Goal: Task Accomplishment & Management: Manage account settings

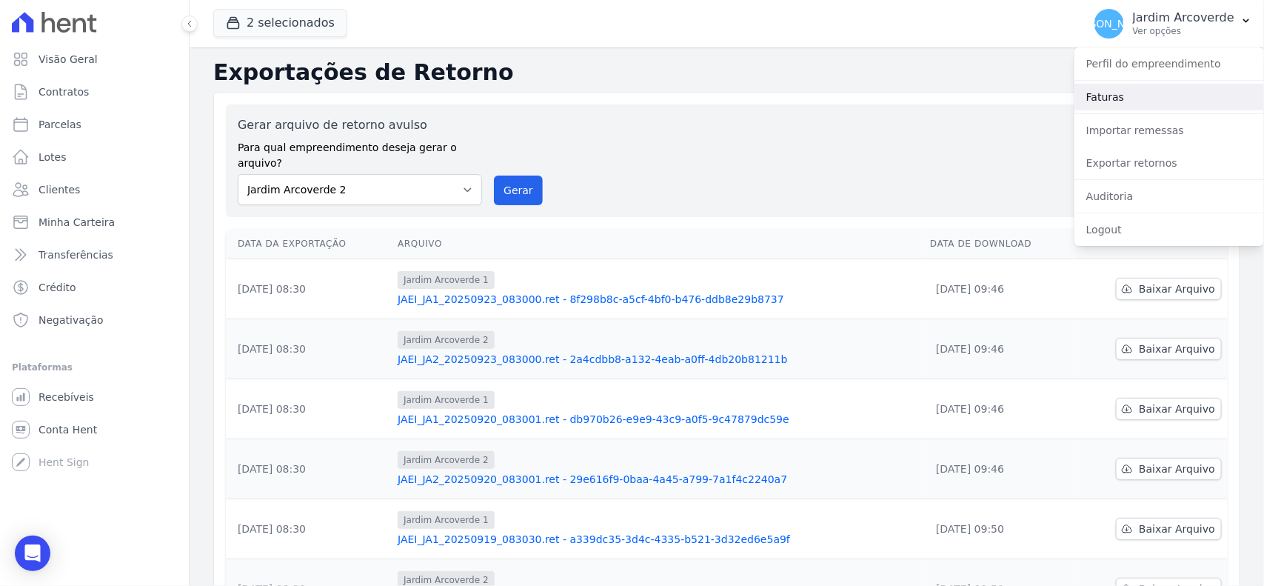
click at [1096, 85] on link "Faturas" at bounding box center [1169, 97] width 190 height 27
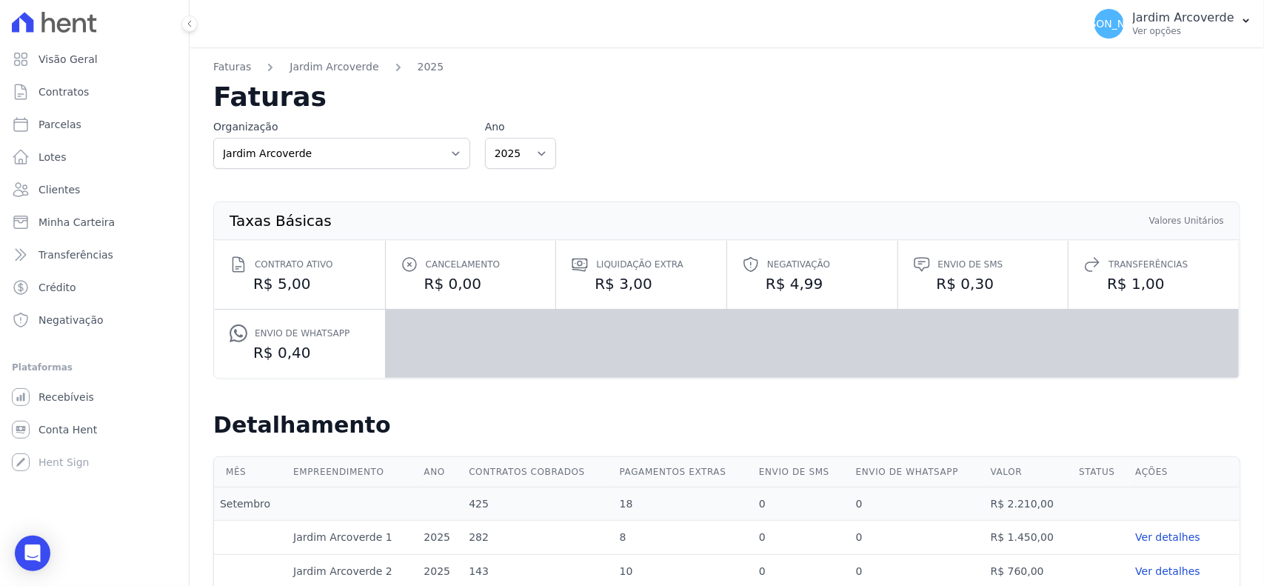
drag, startPoint x: 1259, startPoint y: 235, endPoint x: 897, endPoint y: 91, distance: 388.8
click at [896, 90] on h2 "Faturas" at bounding box center [726, 97] width 1027 height 27
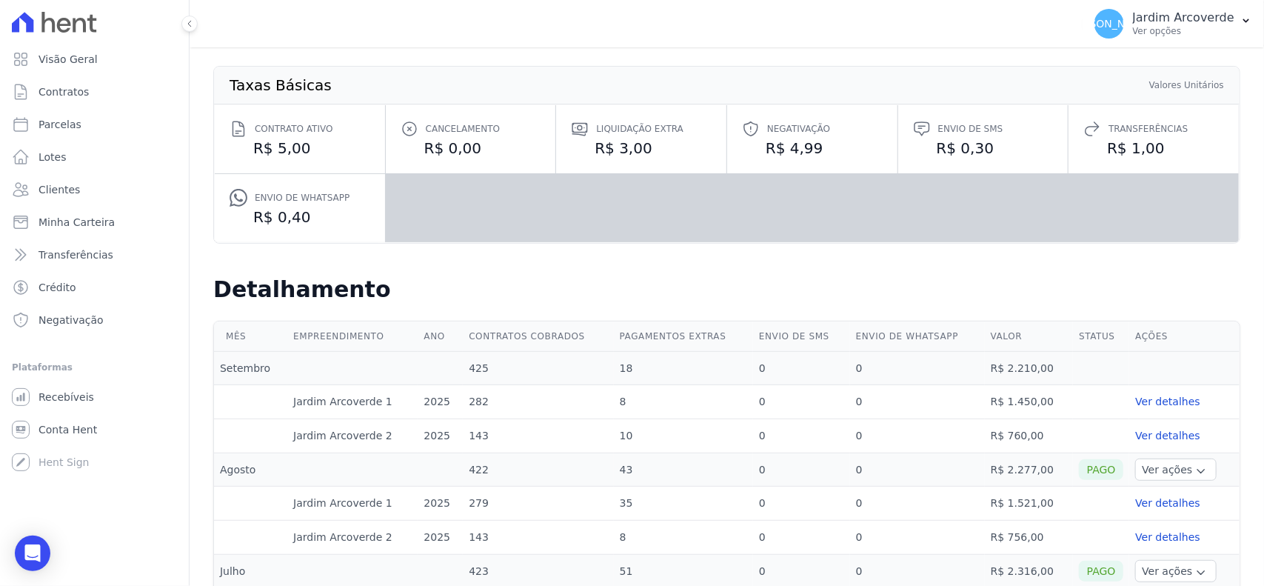
scroll to position [278, 0]
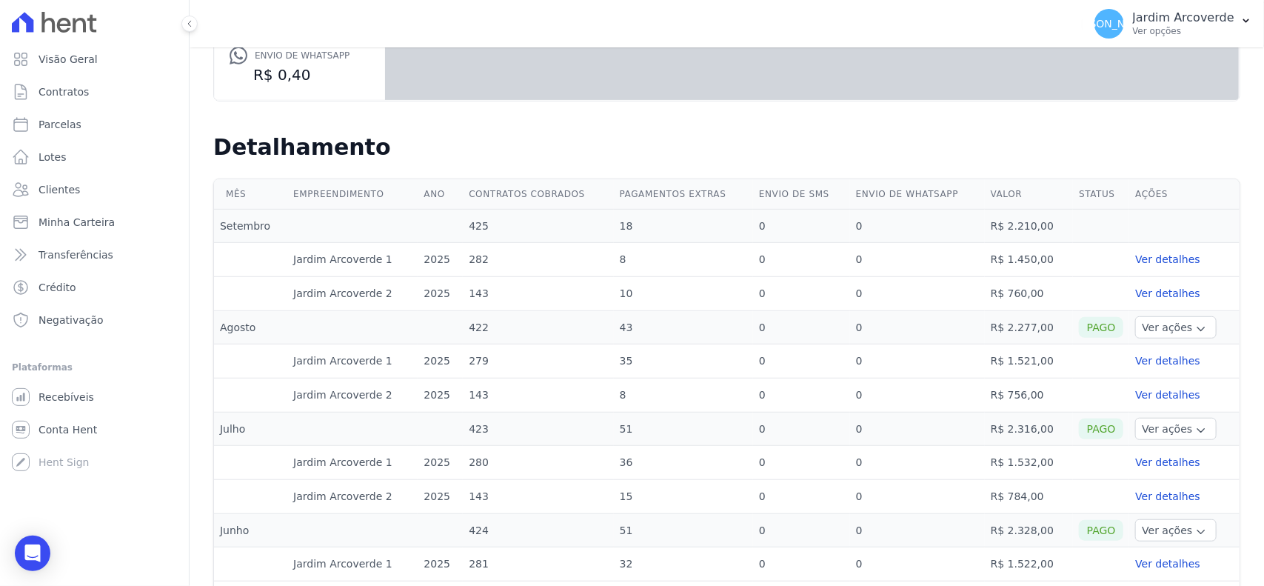
click at [1164, 316] on td "Ver ações Ver boleto Nota fiscal eletrônica" at bounding box center [1184, 327] width 110 height 33
click at [1166, 327] on button "Ver ações" at bounding box center [1175, 327] width 81 height 22
click at [1164, 349] on link "Ver boleto" at bounding box center [1167, 349] width 53 height 12
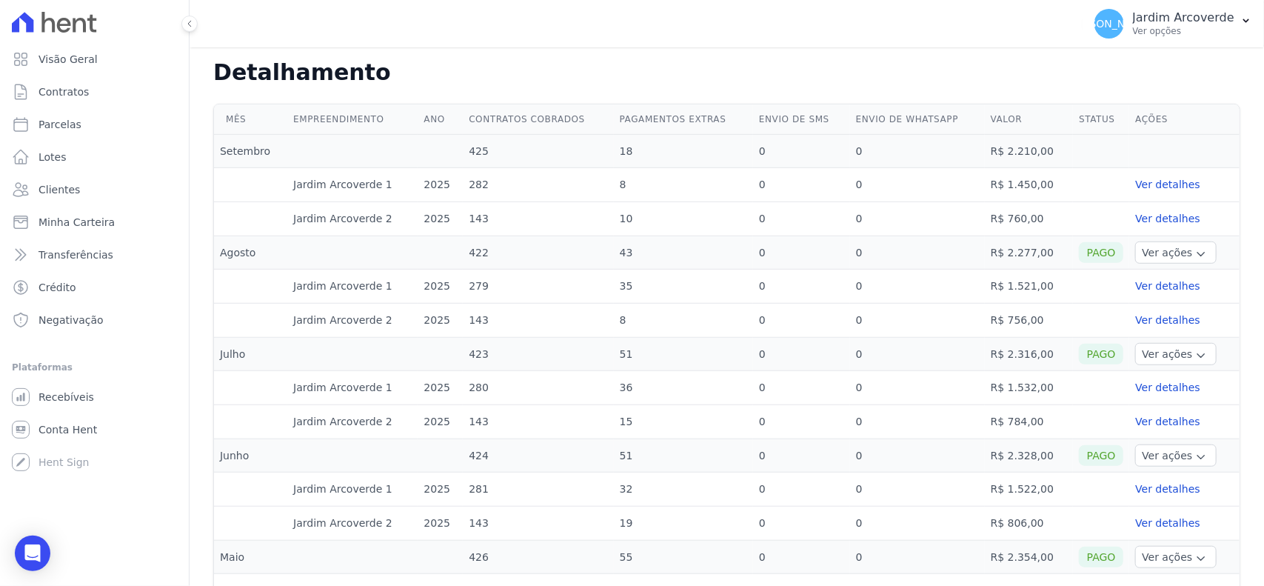
scroll to position [370, 0]
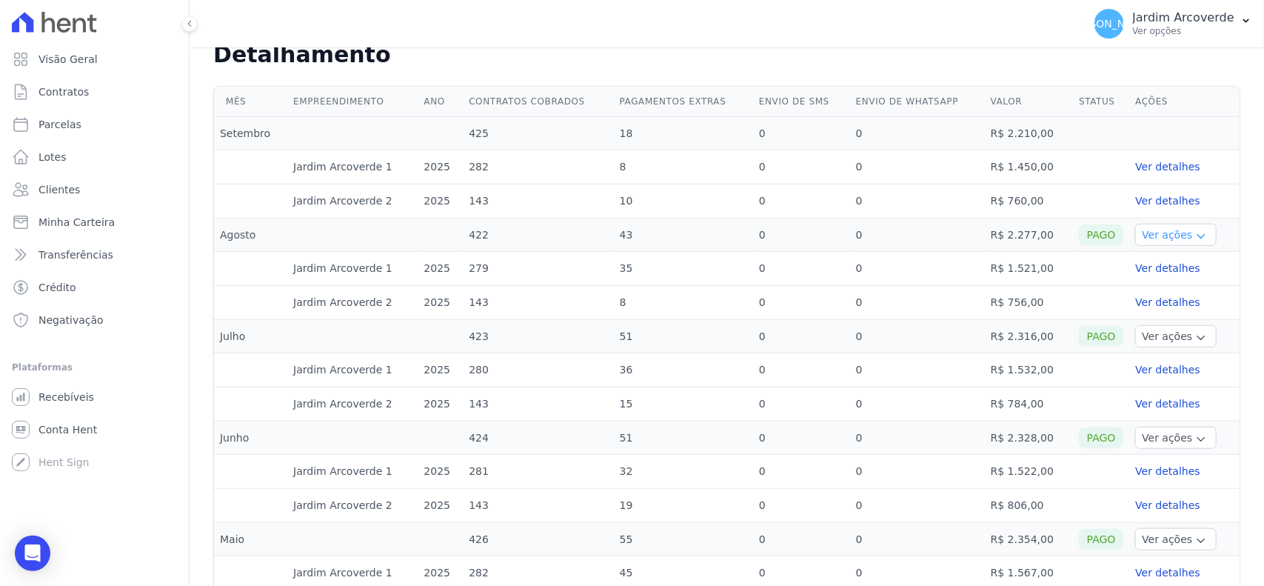
click at [1146, 232] on button "Ver ações" at bounding box center [1175, 235] width 81 height 22
click at [1156, 274] on link "Nota fiscal eletrônica" at bounding box center [1196, 274] width 110 height 12
